Goal: Information Seeking & Learning: Learn about a topic

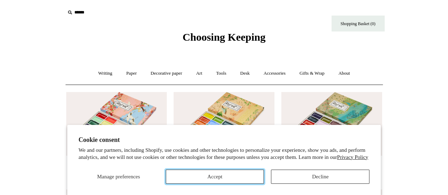
click at [213, 175] on button "Accept" at bounding box center [215, 177] width 99 height 14
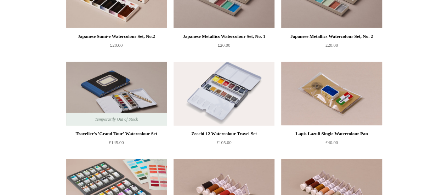
scroll to position [1106, 0]
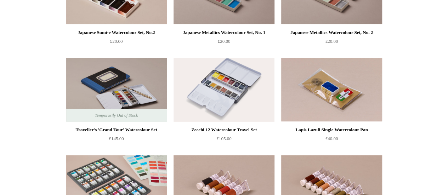
click at [120, 76] on img at bounding box center [116, 90] width 101 height 64
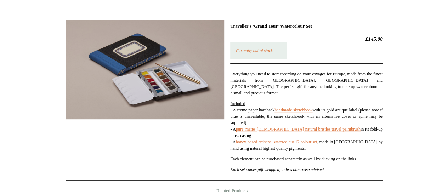
scroll to position [89, 0]
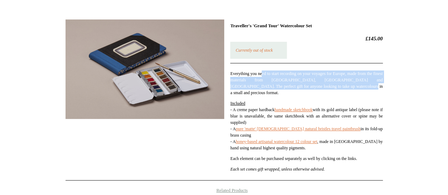
drag, startPoint x: 266, startPoint y: 72, endPoint x: 352, endPoint y: 86, distance: 87.6
click at [352, 86] on p "Everything you need to start recording on your voyages for Europe, made from th…" at bounding box center [306, 84] width 152 height 26
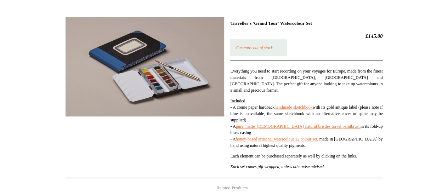
scroll to position [92, 0]
drag, startPoint x: 235, startPoint y: 24, endPoint x: 265, endPoint y: 36, distance: 32.5
click at [265, 36] on div "Traveller's 'Grand Tour' Watercolour Set £145.00 Currently out of stock Everyth…" at bounding box center [306, 97] width 152 height 154
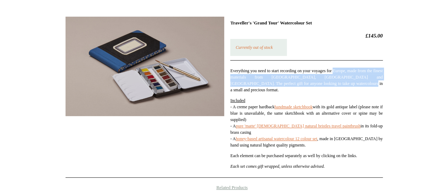
drag, startPoint x: 346, startPoint y: 72, endPoint x: 352, endPoint y: 85, distance: 14.0
click at [352, 85] on p "Everything you need to start recording on your voyages for Europe, made from th…" at bounding box center [306, 81] width 152 height 26
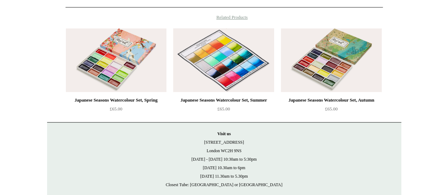
scroll to position [0, 0]
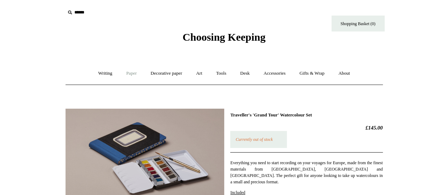
click at [128, 74] on link "Paper +" at bounding box center [131, 73] width 23 height 19
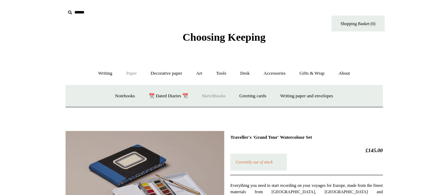
click at [216, 94] on link "Sketchbooks +" at bounding box center [214, 96] width 36 height 19
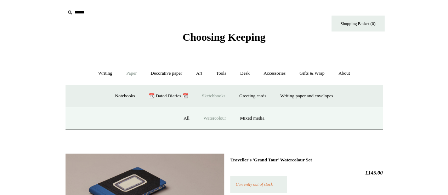
click at [221, 121] on link "Watercolour" at bounding box center [214, 118] width 35 height 19
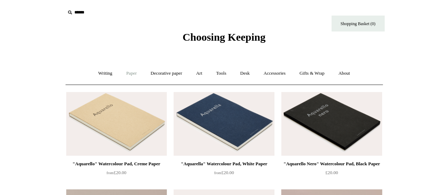
click at [131, 74] on link "Paper +" at bounding box center [131, 73] width 23 height 19
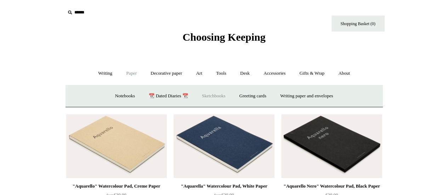
click at [222, 96] on link "Sketchbooks +" at bounding box center [214, 96] width 36 height 19
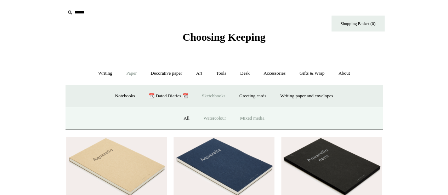
click at [244, 117] on link "Mixed media" at bounding box center [252, 118] width 37 height 19
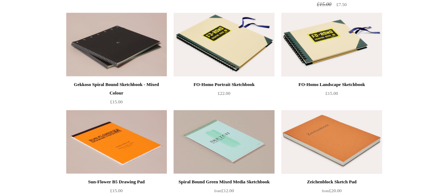
scroll to position [274, 0]
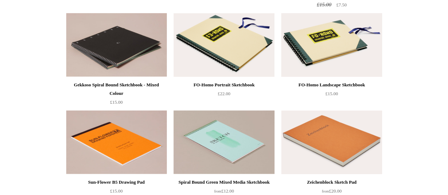
click at [346, 48] on img at bounding box center [331, 45] width 101 height 64
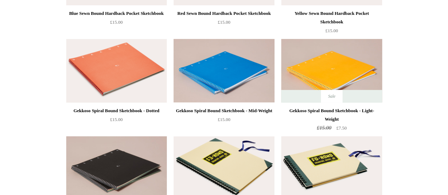
scroll to position [0, 0]
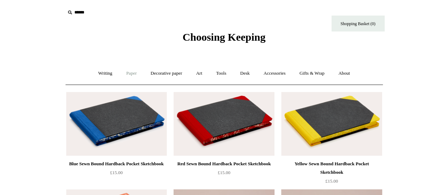
click at [125, 77] on link "Paper +" at bounding box center [131, 73] width 23 height 19
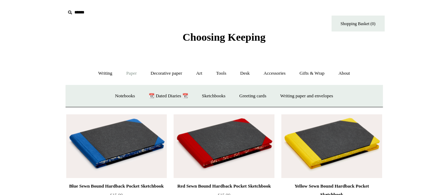
click at [257, 36] on span "Choosing Keeping" at bounding box center [224, 37] width 83 height 12
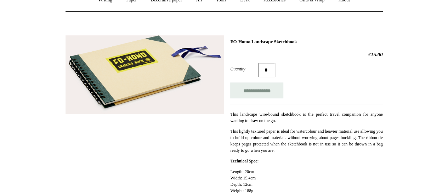
scroll to position [84, 0]
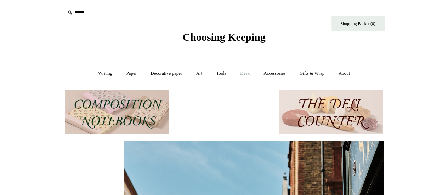
scroll to position [0, 318]
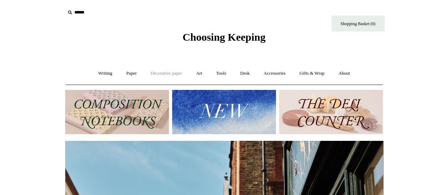
click at [164, 75] on link "Decorative paper +" at bounding box center [166, 73] width 44 height 19
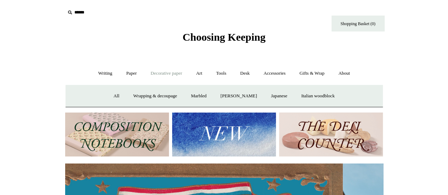
scroll to position [0, 0]
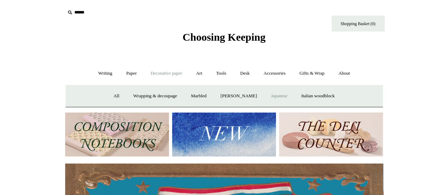
click at [282, 96] on link "Japanese" at bounding box center [279, 96] width 29 height 19
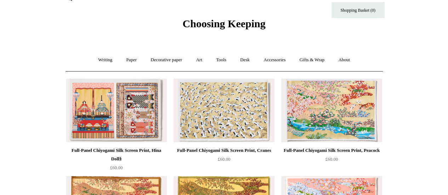
scroll to position [13, 0]
click at [202, 61] on link "Art +" at bounding box center [199, 60] width 19 height 19
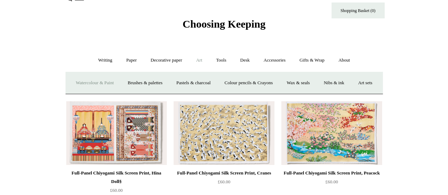
click at [89, 80] on link "Watercolour & Paint" at bounding box center [94, 83] width 51 height 19
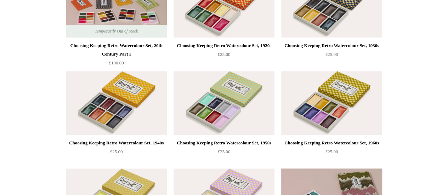
scroll to position [315, 0]
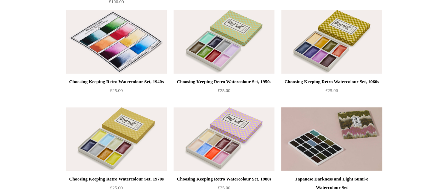
scroll to position [375, 0]
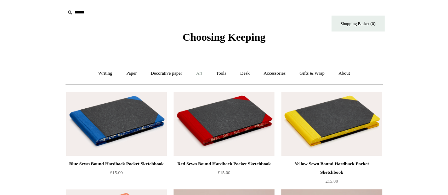
click at [199, 75] on link "Art +" at bounding box center [199, 73] width 19 height 19
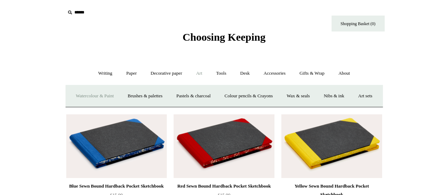
click at [109, 98] on link "Watercolour & Paint" at bounding box center [94, 96] width 51 height 19
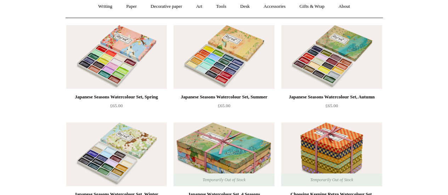
scroll to position [67, 0]
click at [220, 7] on link "Tools +" at bounding box center [221, 7] width 23 height 19
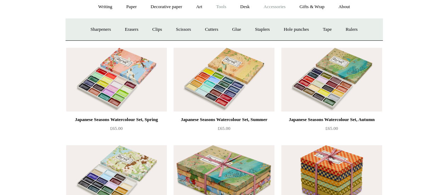
click at [284, 7] on link "Accessories +" at bounding box center [274, 7] width 35 height 19
click at [168, 7] on link "Decorative paper +" at bounding box center [166, 7] width 44 height 19
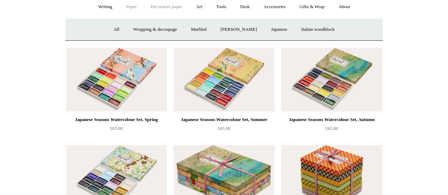
click at [120, 11] on link "Paper +" at bounding box center [131, 7] width 23 height 19
click at [99, 7] on link "Writing +" at bounding box center [105, 7] width 27 height 19
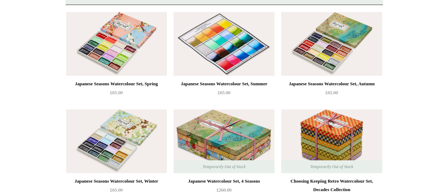
scroll to position [0, 0]
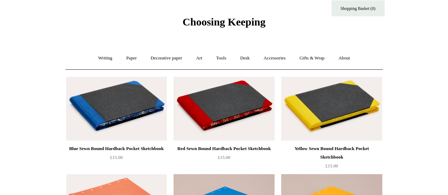
scroll to position [15, 0]
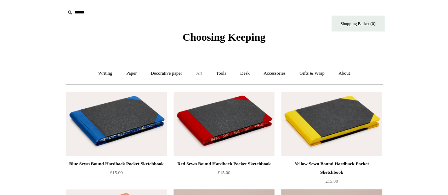
click at [202, 76] on link "Art +" at bounding box center [199, 73] width 19 height 19
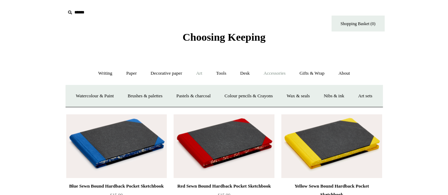
click at [269, 74] on link "Accessories +" at bounding box center [274, 73] width 35 height 19
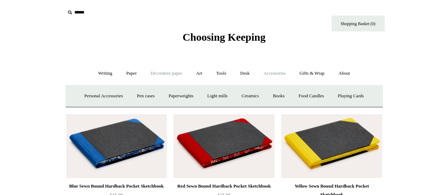
click at [172, 75] on link "Decorative paper +" at bounding box center [166, 73] width 44 height 19
click at [202, 75] on link "Art +" at bounding box center [199, 73] width 19 height 19
